Goal: Information Seeking & Learning: Learn about a topic

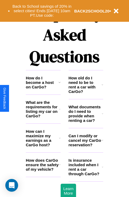
scroll to position [644, 0]
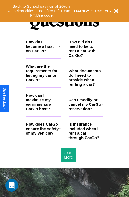
click at [60, 75] on icon at bounding box center [59, 73] width 1 height 4
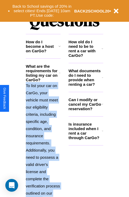
scroll to position [709, 0]
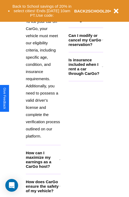
click at [60, 189] on icon at bounding box center [60, 186] width 2 height 4
click at [60, 162] on icon at bounding box center [60, 160] width 2 height 4
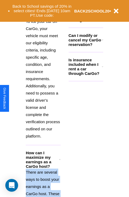
click at [60, 160] on polyline at bounding box center [59, 159] width 1 height 1
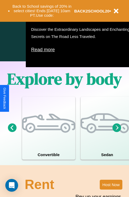
scroll to position [82, 0]
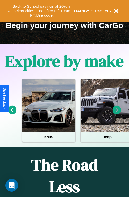
click at [117, 114] on icon at bounding box center [117, 110] width 9 height 9
